Goal: Check status: Check status

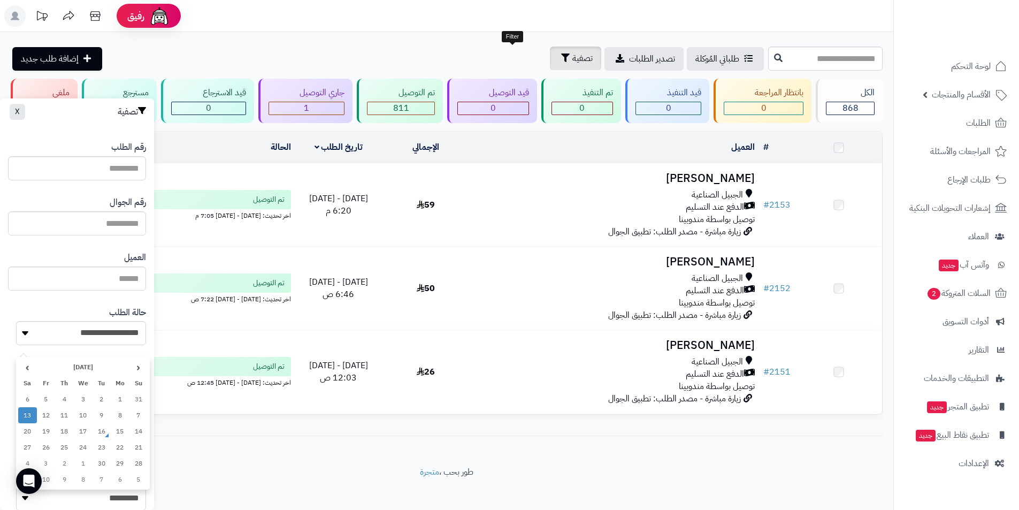
scroll to position [374, 0]
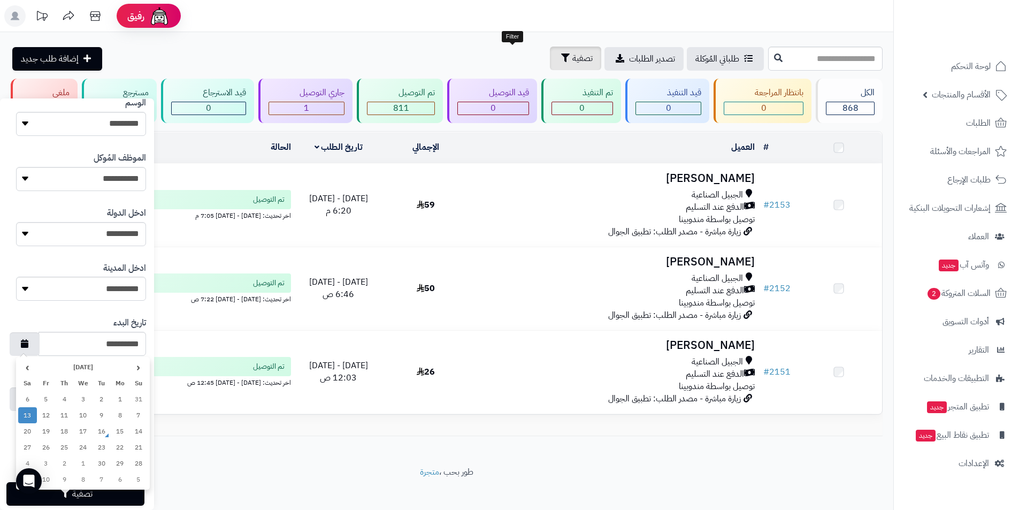
click at [572, 57] on span "تصفية" at bounding box center [582, 58] width 20 height 13
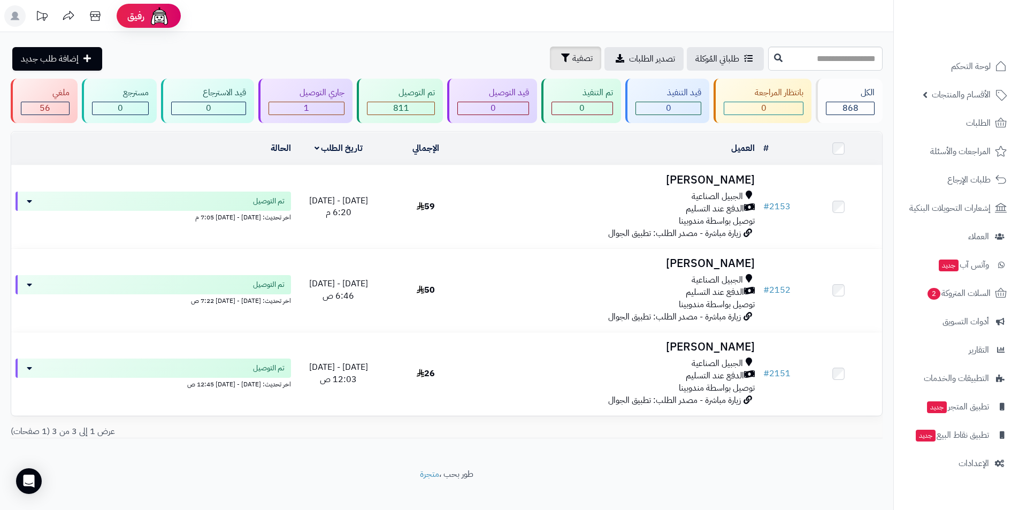
click at [572, 59] on span "تصفية" at bounding box center [582, 58] width 20 height 13
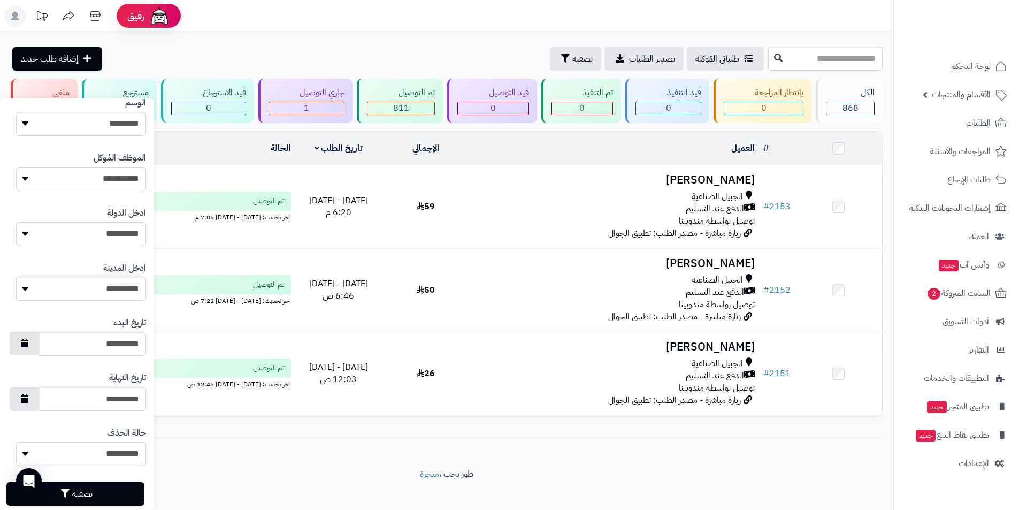
click at [40, 344] on button "button" at bounding box center [25, 344] width 30 height 24
click at [122, 436] on td "15" at bounding box center [120, 431] width 19 height 16
type input "**********"
click at [40, 398] on button "button" at bounding box center [25, 399] width 30 height 24
click at [115, 329] on td "15" at bounding box center [120, 327] width 19 height 16
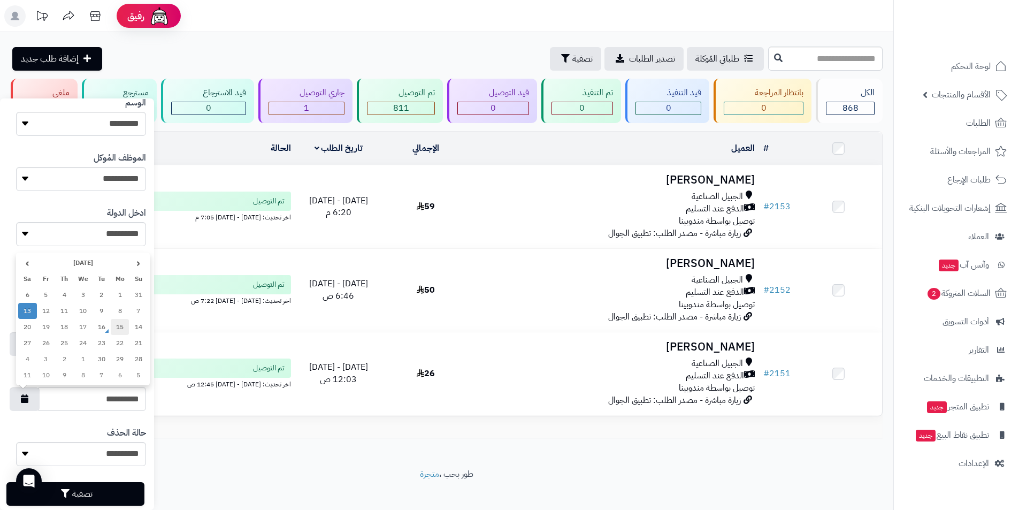
type input "**********"
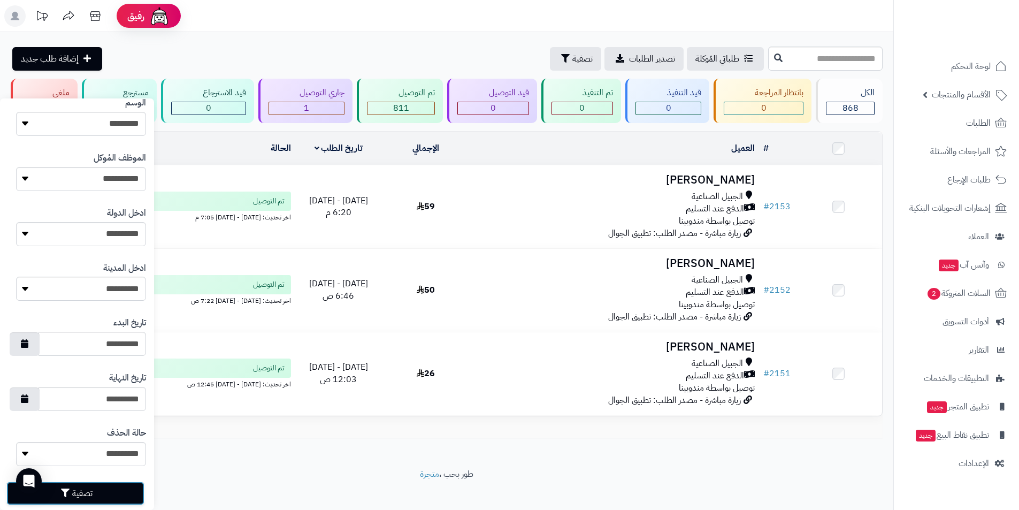
click at [65, 490] on icon "button" at bounding box center [65, 492] width 9 height 9
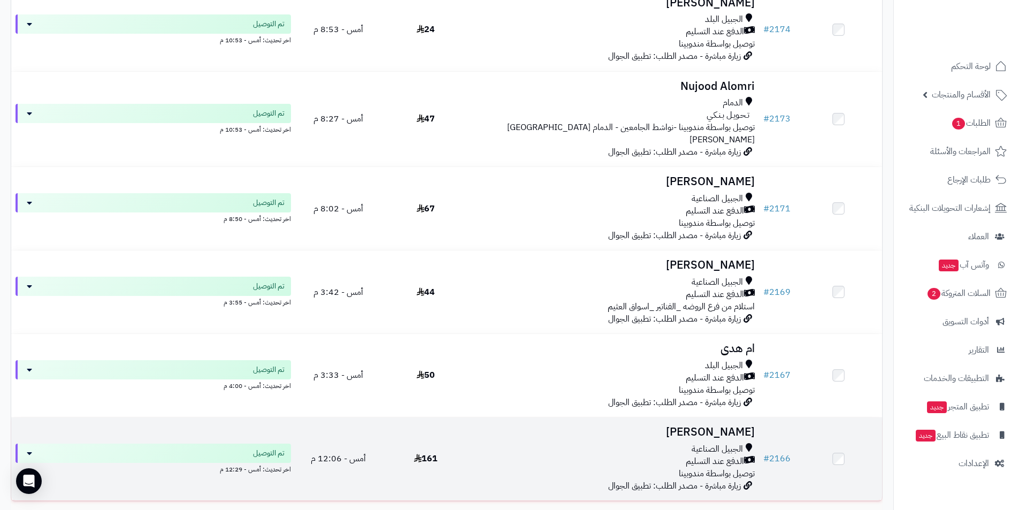
scroll to position [343, 0]
